Goal: Use online tool/utility: Utilize a website feature to perform a specific function

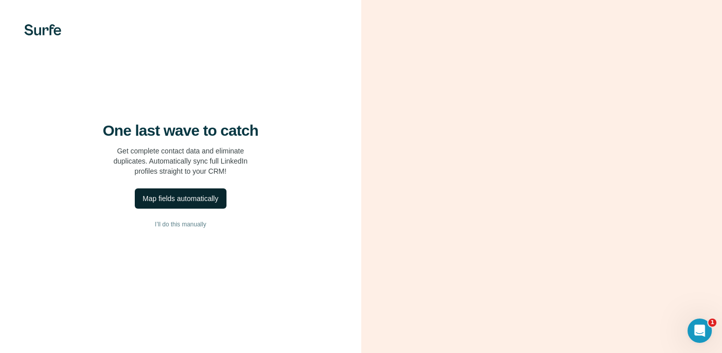
click at [177, 204] on div "Map fields automatically" at bounding box center [180, 198] width 75 height 10
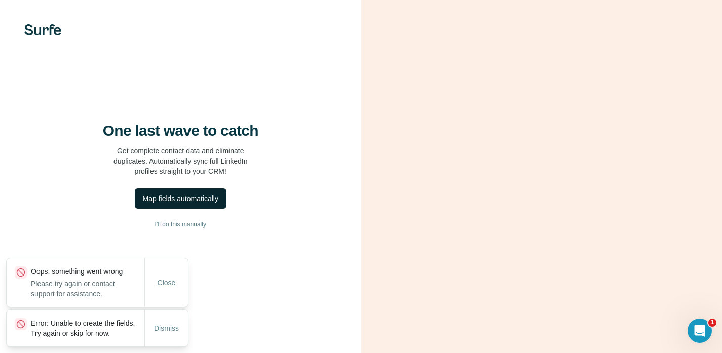
click at [169, 278] on span "Close" at bounding box center [166, 283] width 18 height 10
click at [172, 324] on span "Dismiss" at bounding box center [166, 328] width 25 height 10
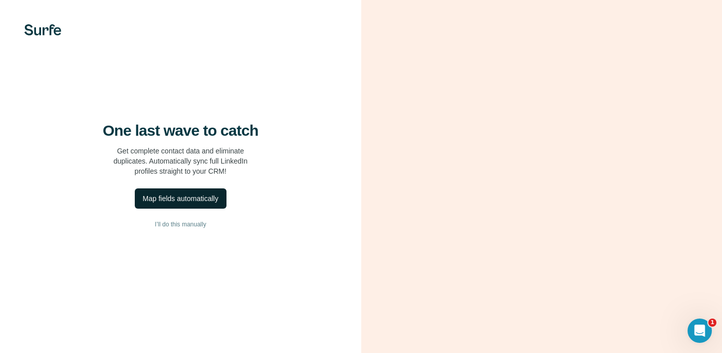
click at [184, 204] on div "Map fields automatically" at bounding box center [180, 198] width 75 height 10
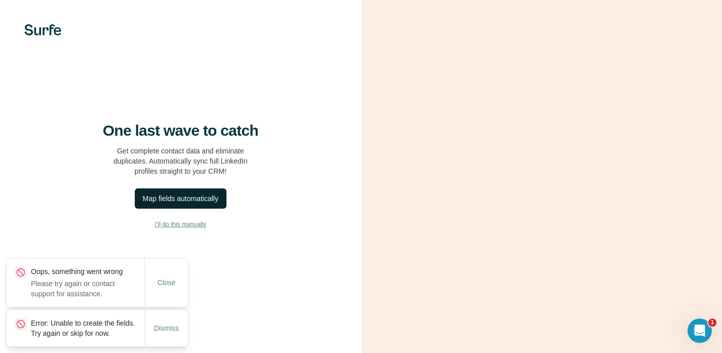
click at [200, 229] on span "I’ll do this manually" at bounding box center [180, 224] width 51 height 9
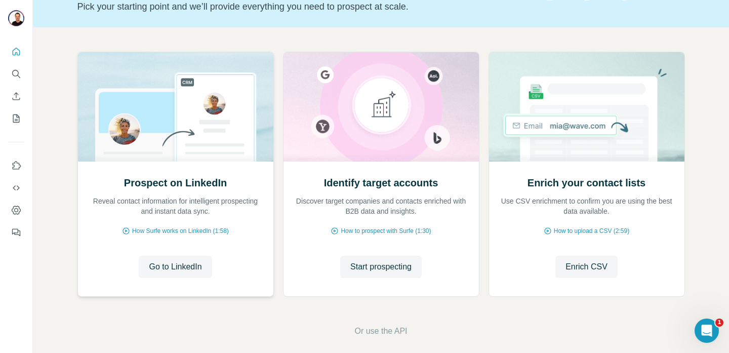
scroll to position [75, 0]
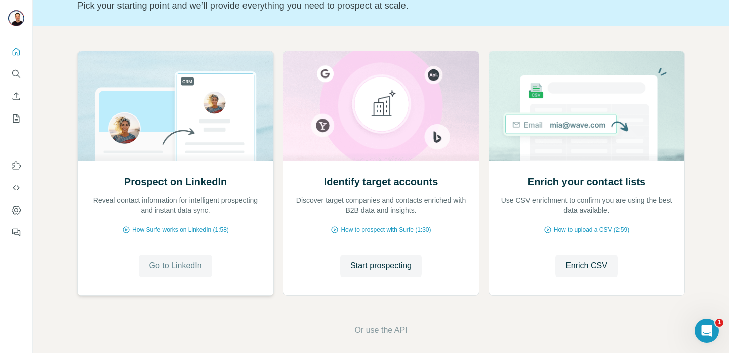
click at [170, 268] on span "Go to LinkedIn" at bounding box center [175, 266] width 53 height 12
click at [375, 262] on span "Start prospecting" at bounding box center [380, 266] width 61 height 12
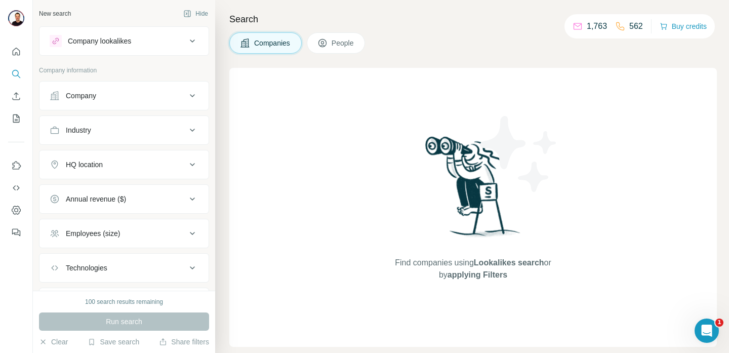
click at [171, 39] on div "Company lookalikes" at bounding box center [118, 41] width 137 height 12
